Goal: Task Accomplishment & Management: Manage account settings

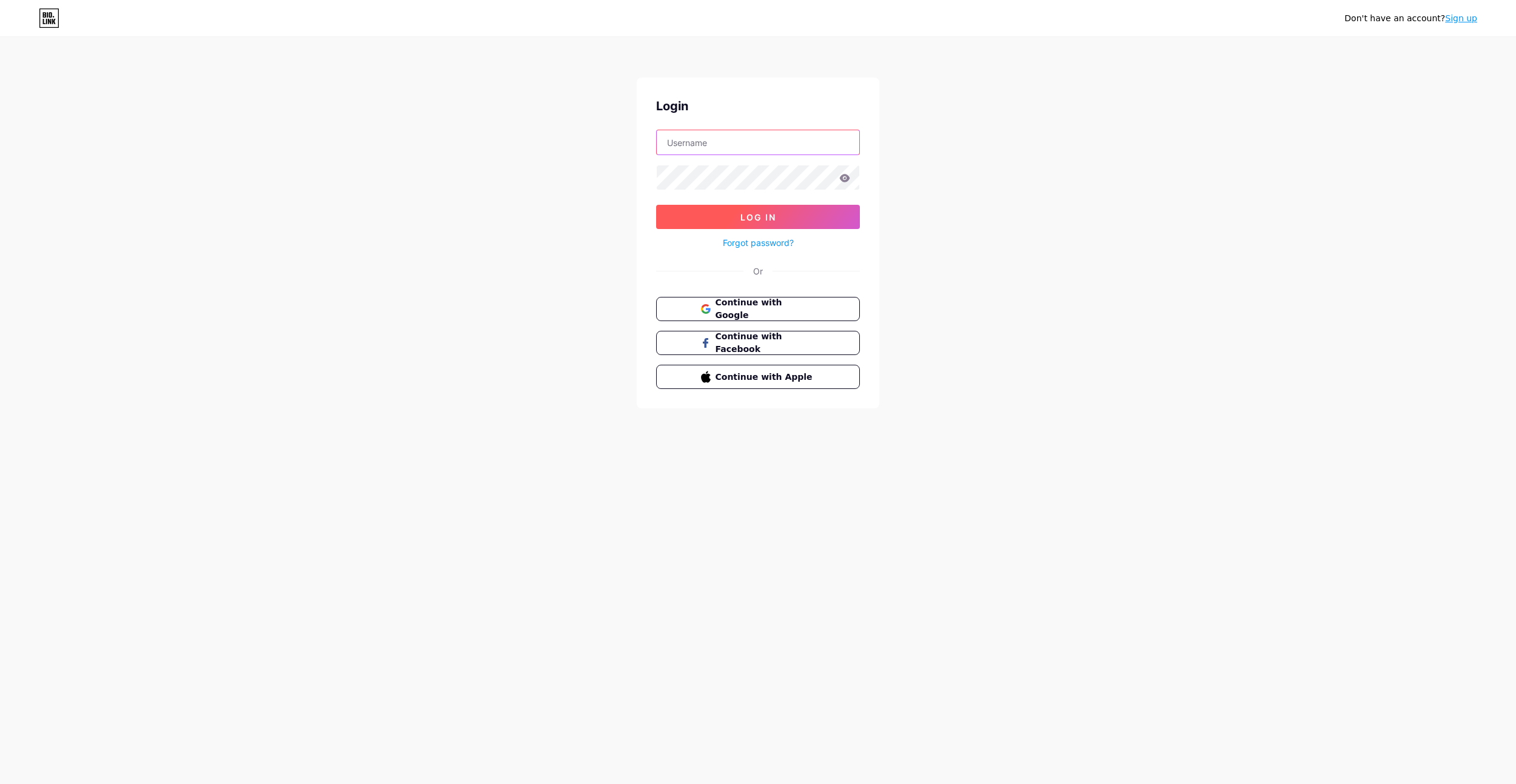
type input "[EMAIL_ADDRESS][DOMAIN_NAME]"
click at [757, 217] on span "Log In" at bounding box center [758, 217] width 36 height 10
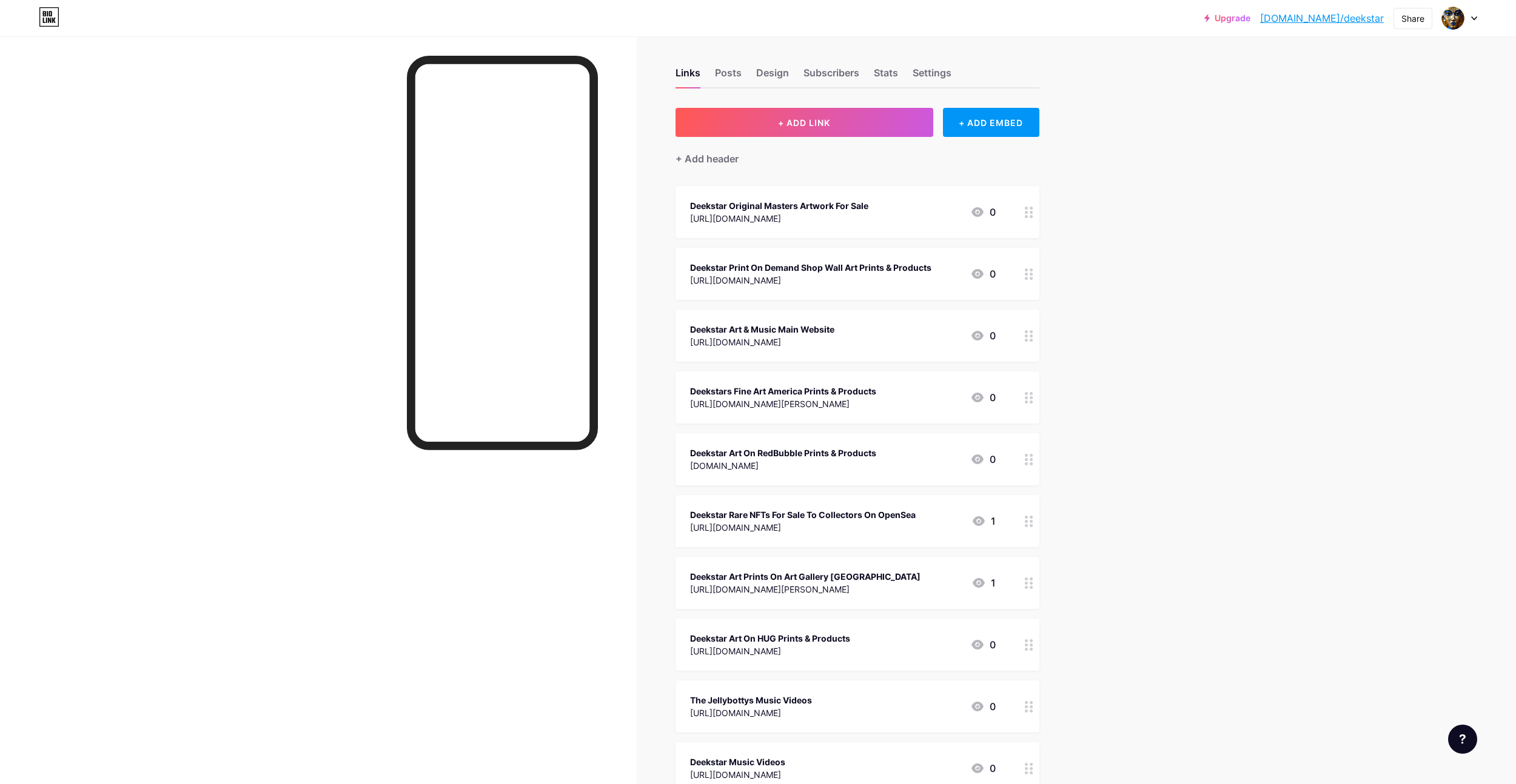
click at [912, 274] on div "Deekstar Print On Demand Shop Wall Art Prints & Products [URL][DOMAIN_NAME]" at bounding box center [811, 274] width 241 height 28
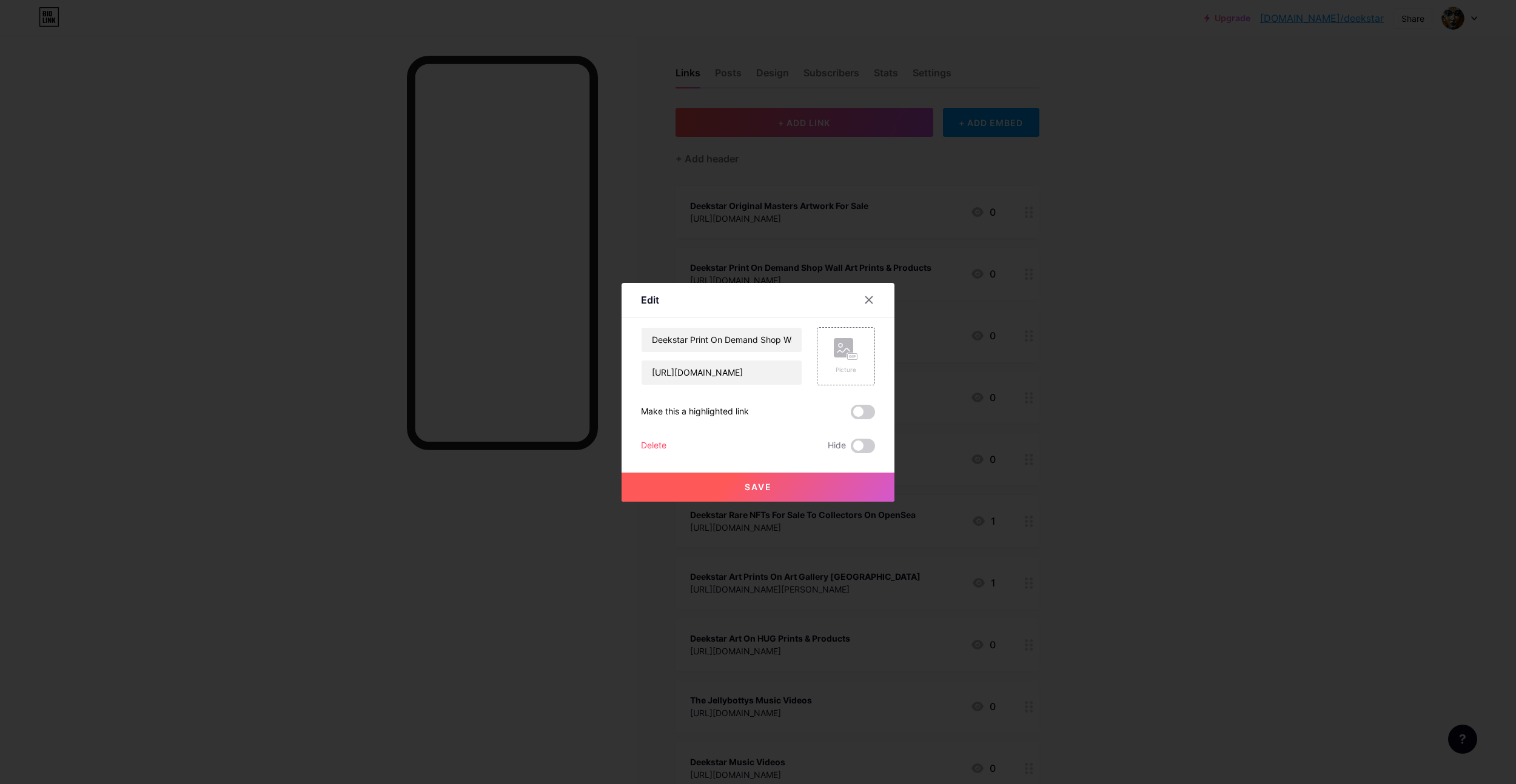
scroll to position [4, 0]
drag, startPoint x: 774, startPoint y: 373, endPoint x: 636, endPoint y: 369, distance: 138.1
click at [637, 370] on div "Edit Content YouTube Play YouTube video without leaving your page. ADD Vimeo Pl…" at bounding box center [758, 392] width 273 height 219
paste input "[DOMAIN_NAME][URL]"
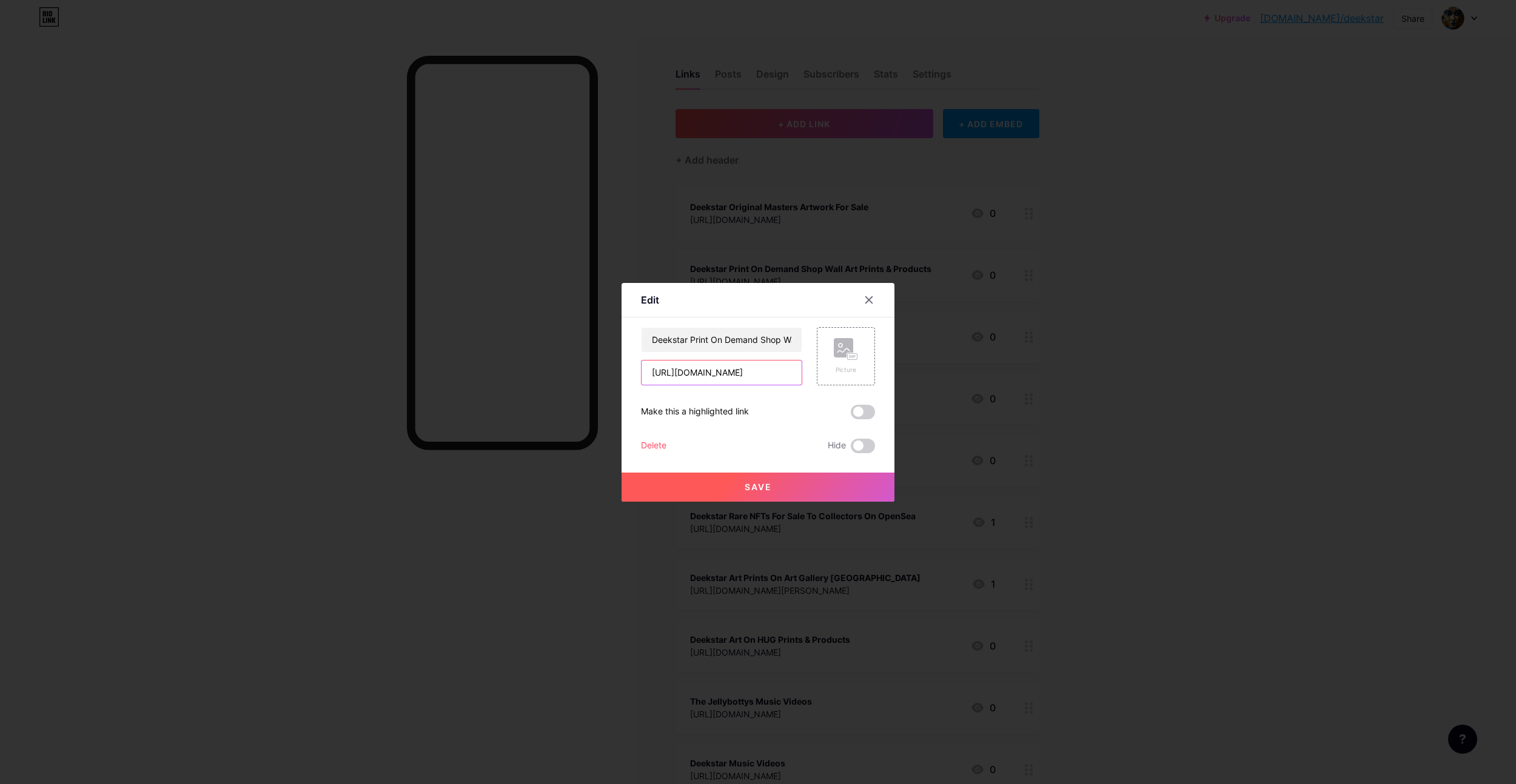
type input "[URL][DOMAIN_NAME]"
click at [774, 487] on button "Save" at bounding box center [758, 487] width 273 height 29
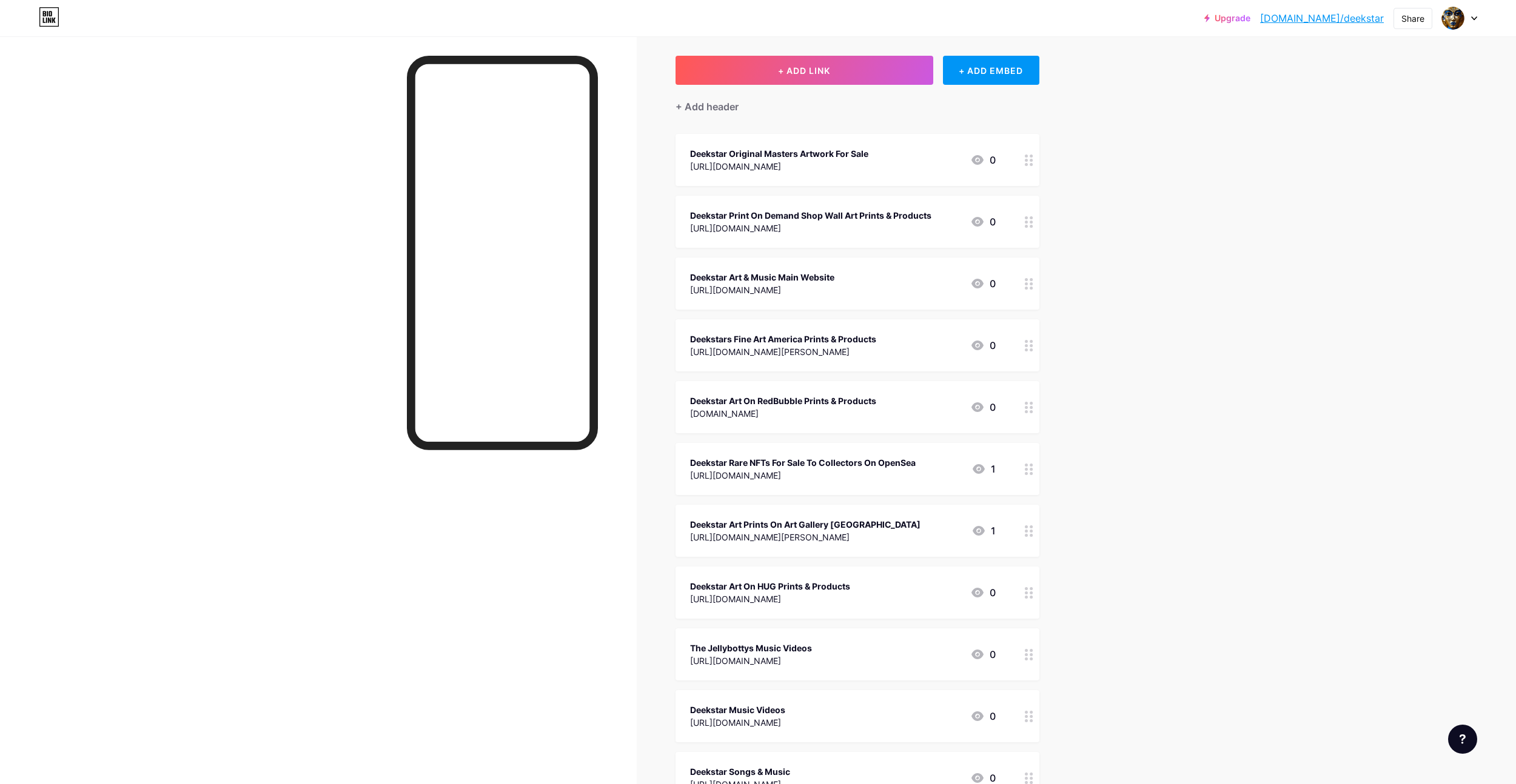
scroll to position [0, 0]
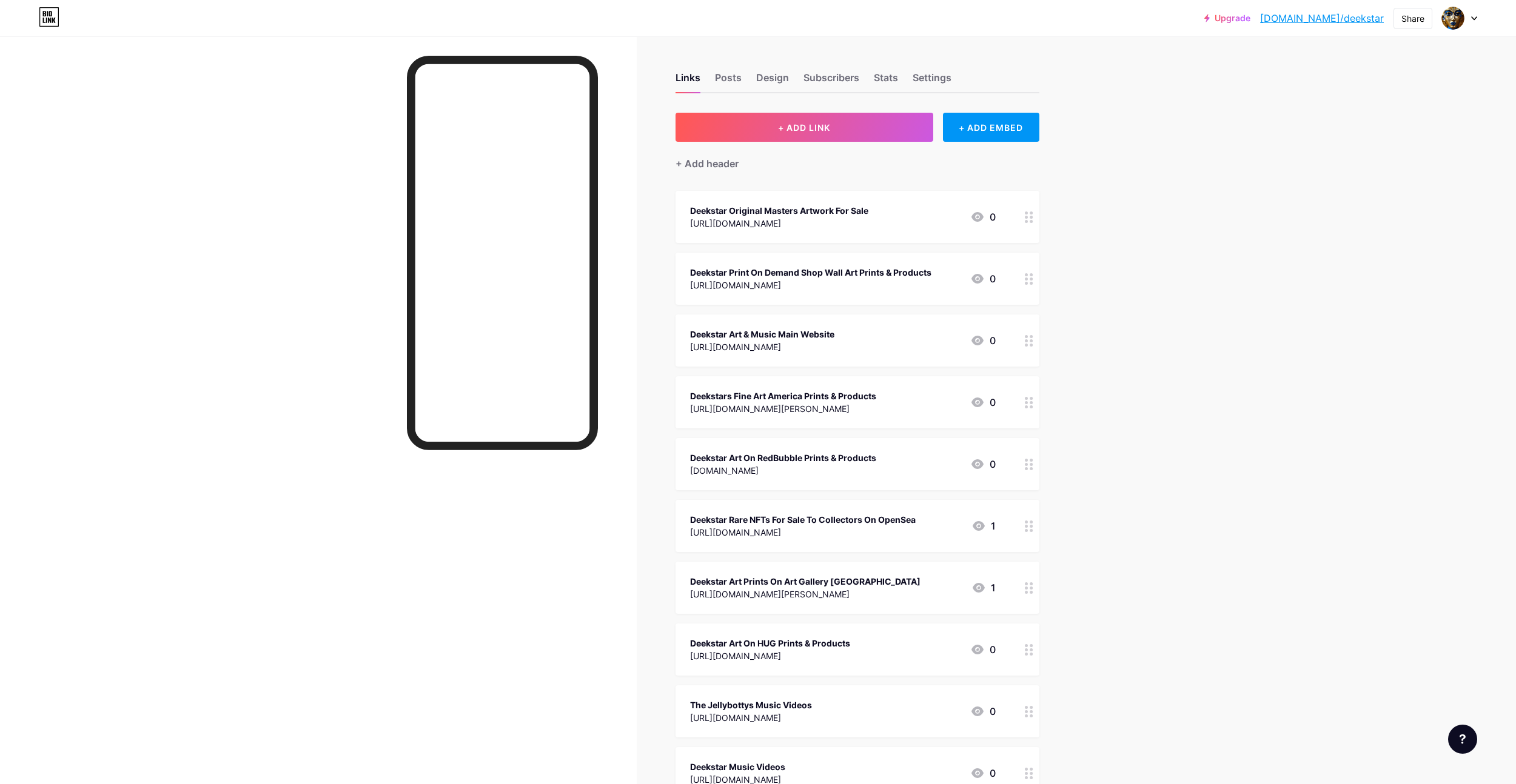
click at [822, 281] on div "[URL][DOMAIN_NAME]" at bounding box center [811, 284] width 241 height 12
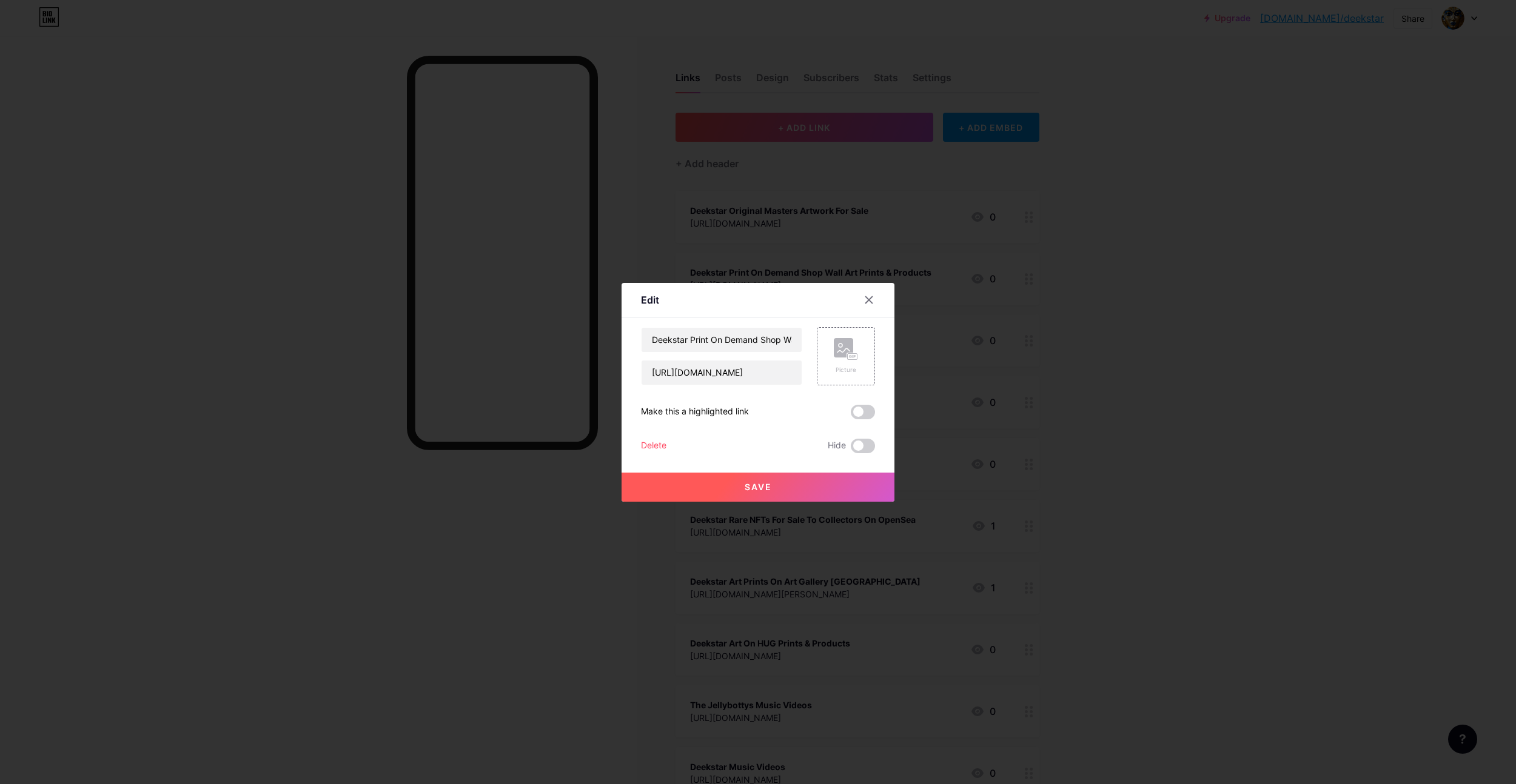
click at [765, 486] on span "Save" at bounding box center [758, 487] width 27 height 10
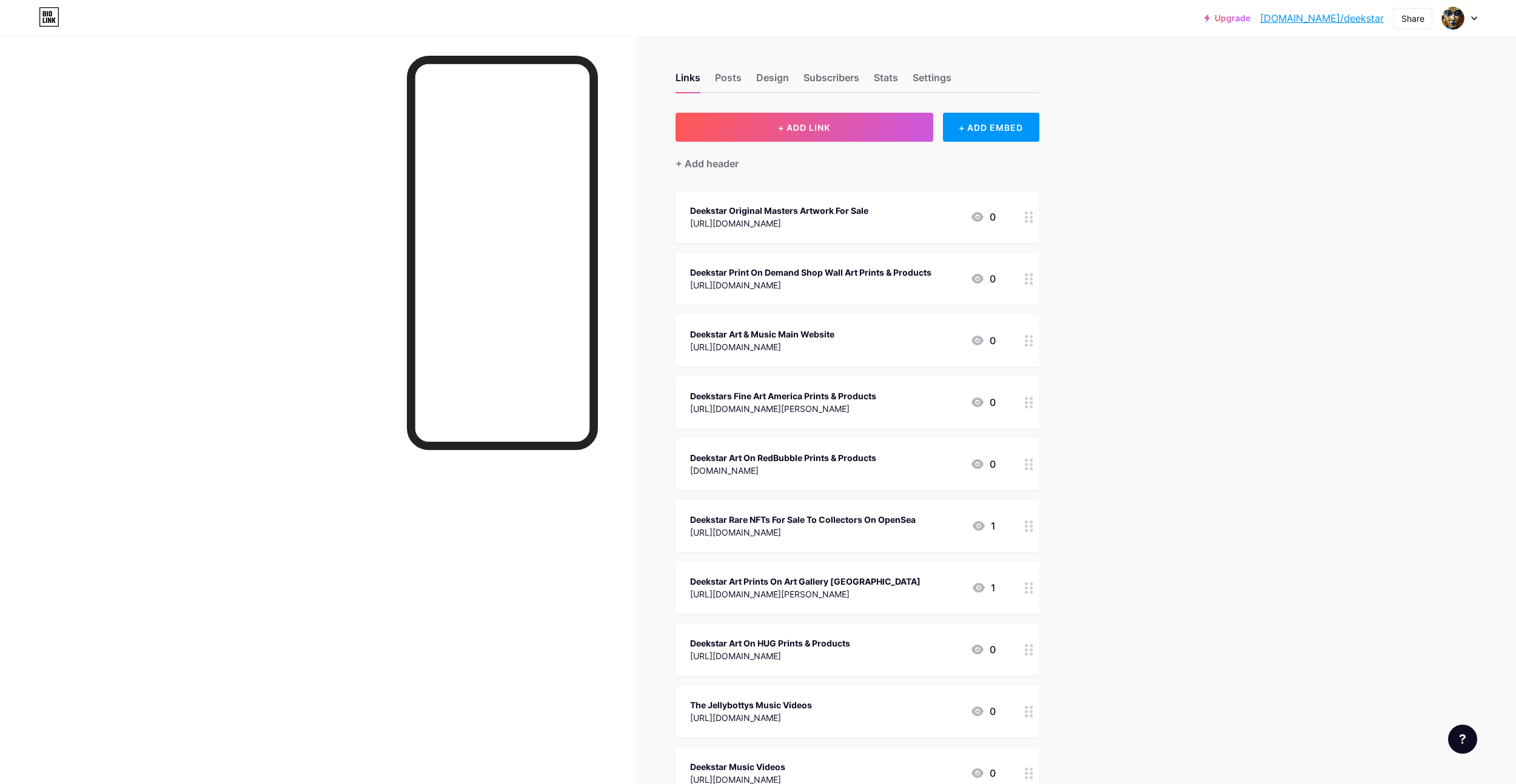
click at [1341, 22] on link "[DOMAIN_NAME]/deekstar" at bounding box center [1322, 18] width 124 height 15
click at [1475, 18] on icon at bounding box center [1474, 18] width 6 height 4
click at [1365, 170] on li "Logout" at bounding box center [1401, 170] width 151 height 33
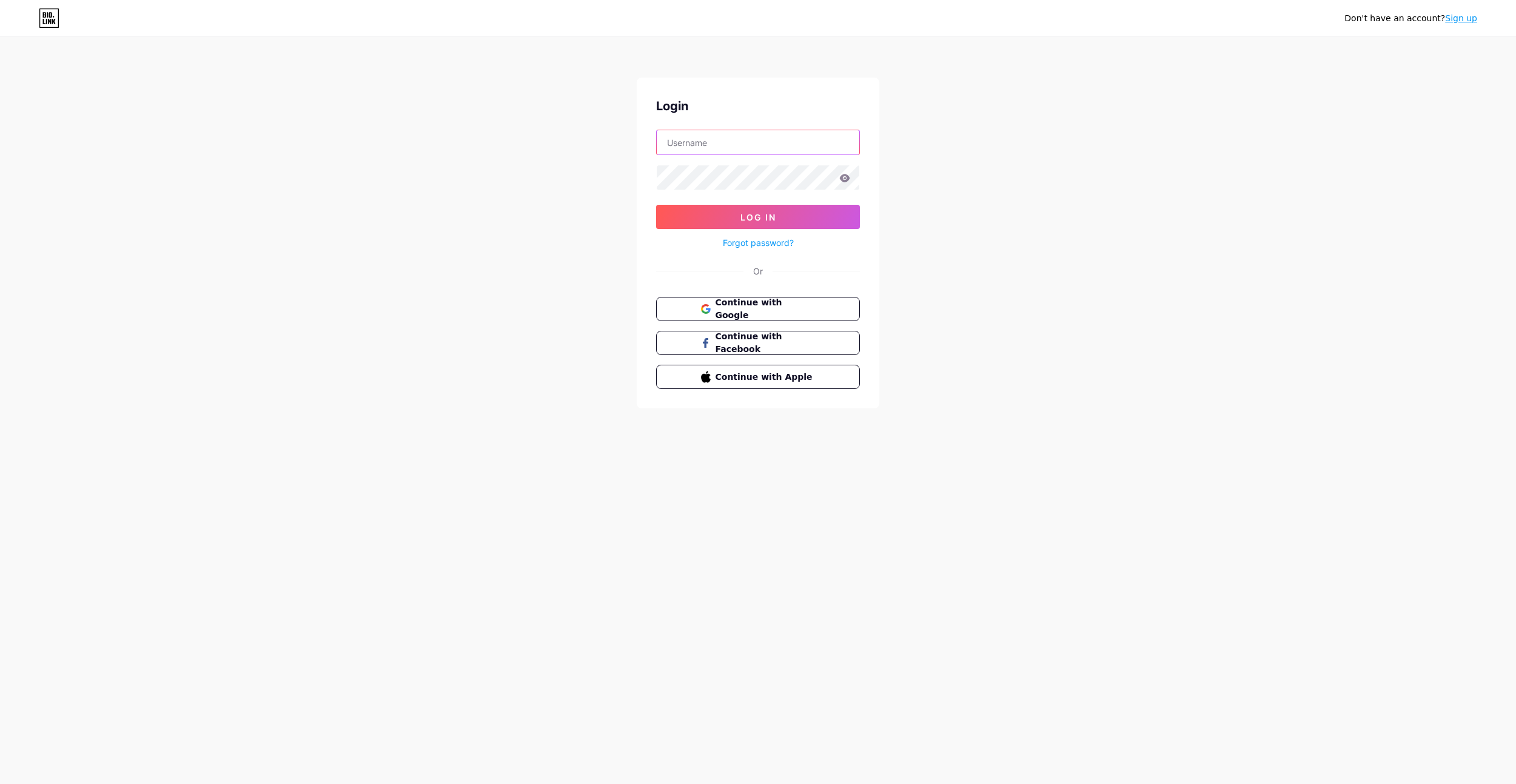
type input "[EMAIL_ADDRESS][DOMAIN_NAME]"
